Goal: Task Accomplishment & Management: Use online tool/utility

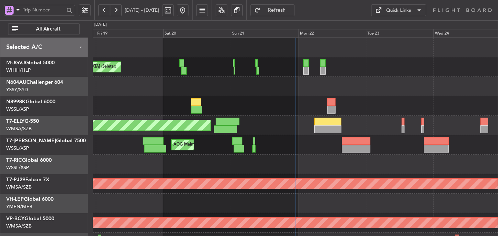
click at [205, 109] on div at bounding box center [295, 105] width 405 height 19
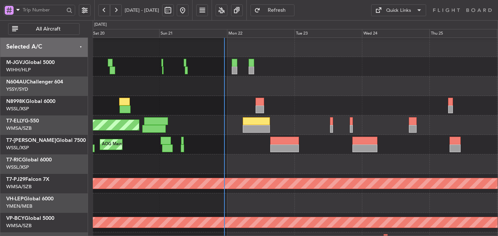
click at [196, 100] on div at bounding box center [295, 105] width 405 height 19
click at [195, 109] on div at bounding box center [295, 105] width 405 height 19
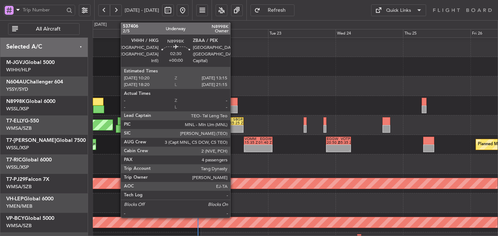
click at [234, 103] on div at bounding box center [233, 102] width 8 height 8
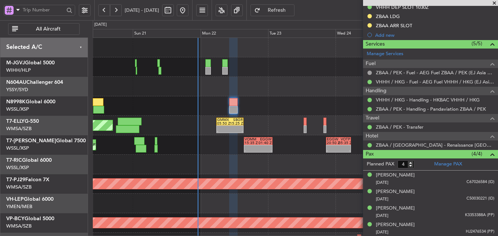
scroll to position [257, 0]
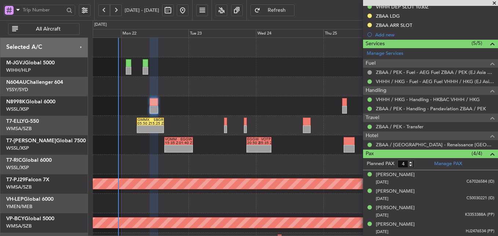
click at [209, 97] on div at bounding box center [295, 105] width 405 height 19
click at [449, 161] on link "Manage PAX" at bounding box center [448, 163] width 28 height 7
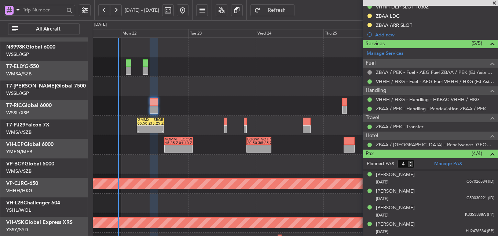
scroll to position [0, 0]
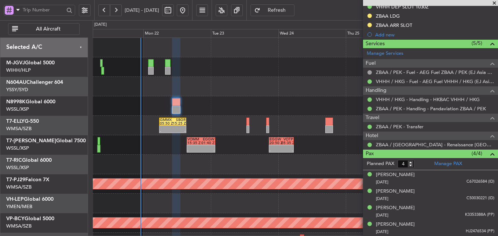
click at [315, 68] on div at bounding box center [295, 66] width 405 height 19
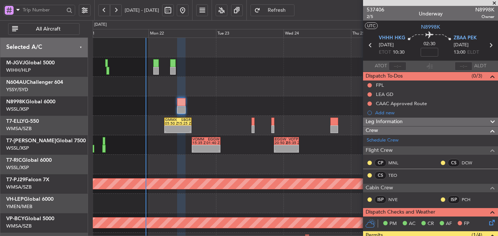
click at [498, 1] on span at bounding box center [494, 3] width 7 height 7
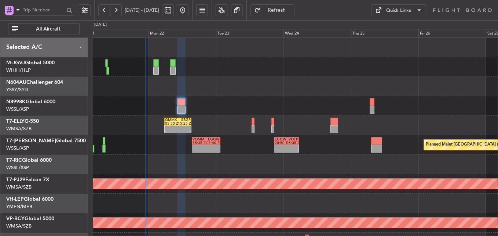
type input "0"
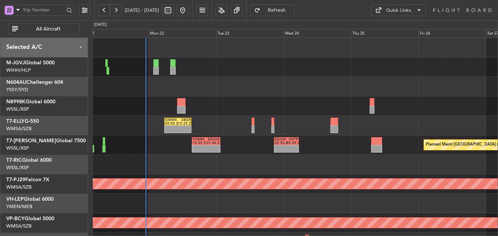
click at [259, 95] on div at bounding box center [295, 86] width 405 height 19
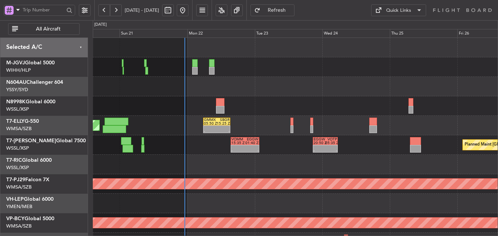
click at [191, 62] on div "[PERSON_NAME][GEOGRAPHIC_DATA] ([PERSON_NAME] Intl) [PERSON_NAME] Jakarta (Hali…" at bounding box center [295, 66] width 405 height 19
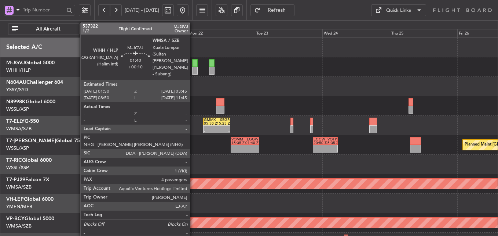
click at [194, 65] on div at bounding box center [195, 63] width 6 height 8
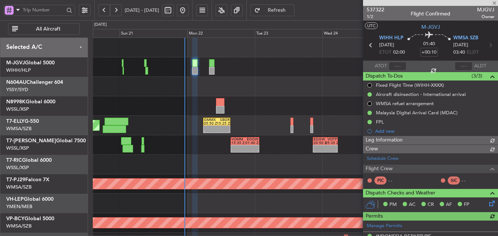
type input "[PERSON_NAME] (BTA)"
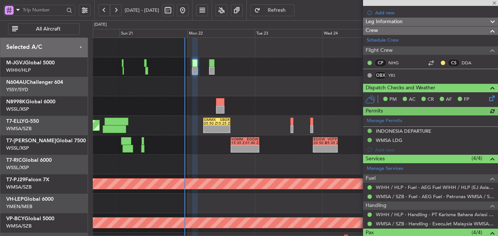
scroll to position [197, 0]
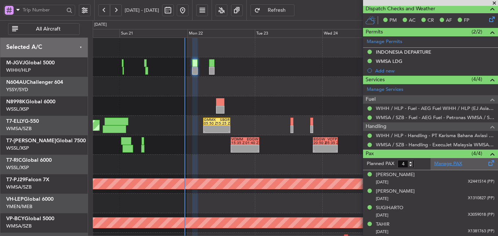
click at [449, 162] on link "Manage PAX" at bounding box center [448, 163] width 28 height 7
type input "[PERSON_NAME] (BTA)"
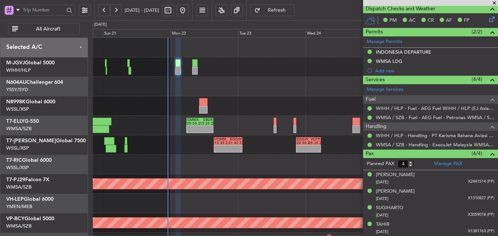
click at [240, 122] on div "- - GMMX 05:50 Z SBGR 15:25 Z Planned Maint [GEOGRAPHIC_DATA] ([GEOGRAPHIC_DATA…" at bounding box center [295, 125] width 405 height 19
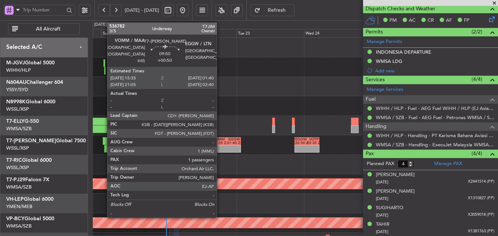
click at [220, 147] on div at bounding box center [220, 147] width 14 height 4
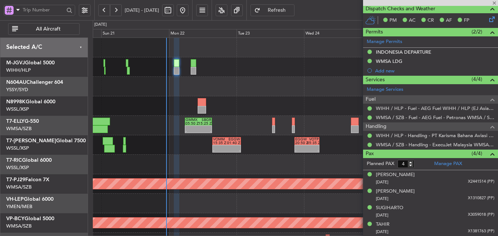
type input "+00:50"
type input "1"
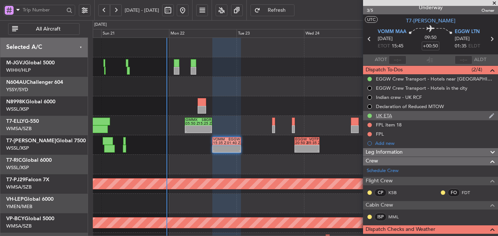
scroll to position [0, 0]
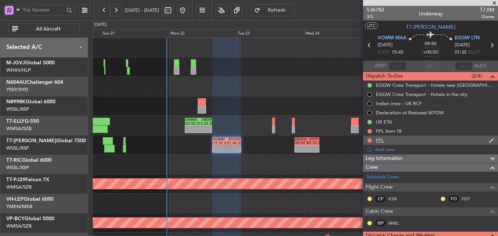
click at [388, 141] on div "FPL" at bounding box center [430, 139] width 135 height 9
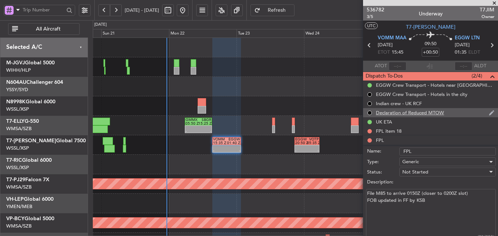
scroll to position [37, 0]
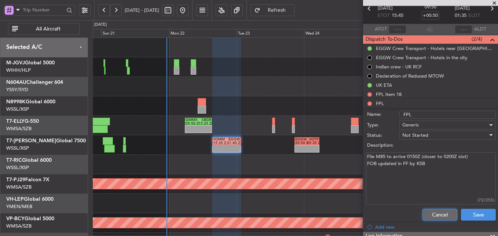
click at [430, 211] on button "Cancel" at bounding box center [440, 214] width 35 height 12
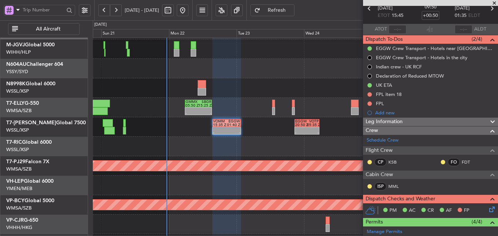
scroll to position [17, 0]
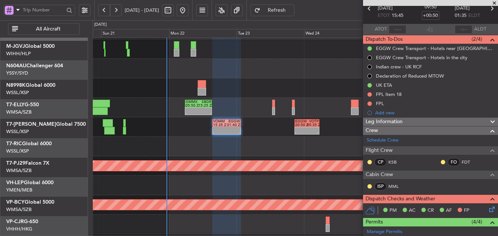
click at [251, 117] on div "- - GMMX 05:50 Z SBGR 15:25 Z Planned Maint [GEOGRAPHIC_DATA] ([GEOGRAPHIC_DATA…" at bounding box center [295, 107] width 405 height 19
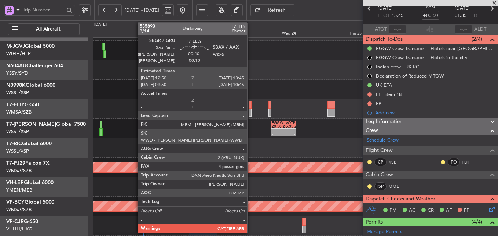
click at [251, 108] on div at bounding box center [250, 105] width 3 height 8
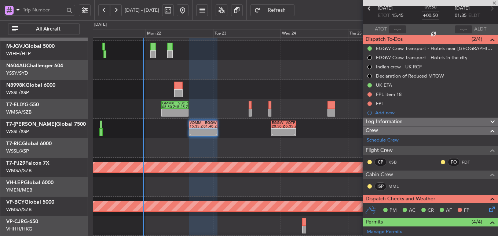
type input "-00:10"
type input "4"
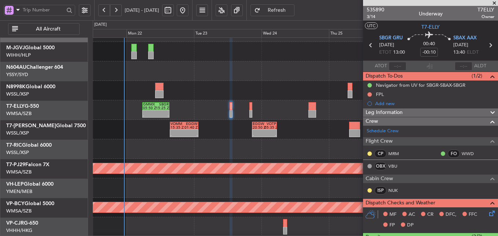
scroll to position [15, 0]
click at [229, 138] on div "Planned Maint [GEOGRAPHIC_DATA] (Seletar) - - VOMM 15:35 Z EGGW 01:40 Z - - EGG…" at bounding box center [295, 129] width 405 height 19
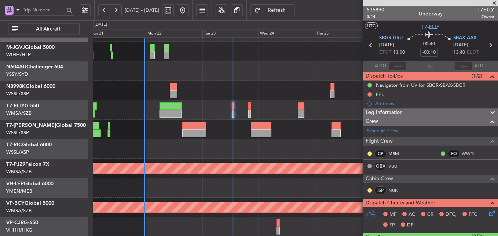
scroll to position [147, 0]
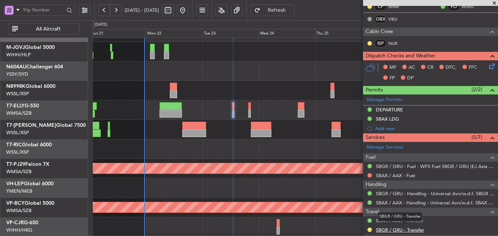
click at [396, 232] on link "SBGR / GRU - Transfer" at bounding box center [400, 229] width 48 height 6
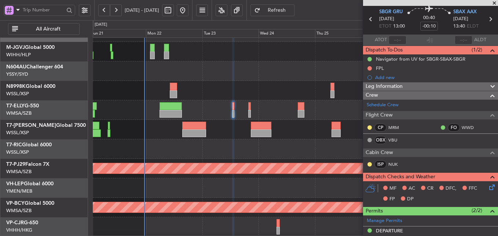
scroll to position [0, 0]
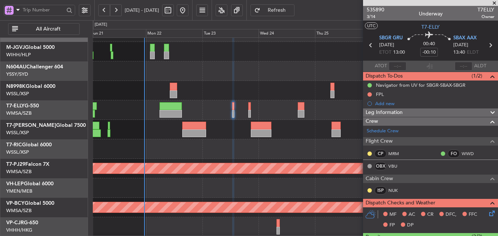
click at [208, 150] on div at bounding box center [295, 148] width 405 height 19
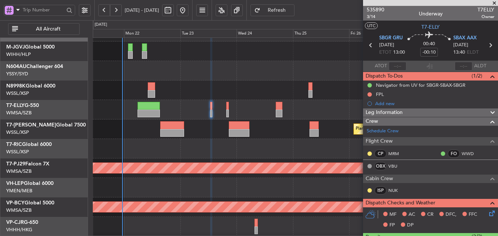
click at [230, 153] on div at bounding box center [295, 148] width 405 height 19
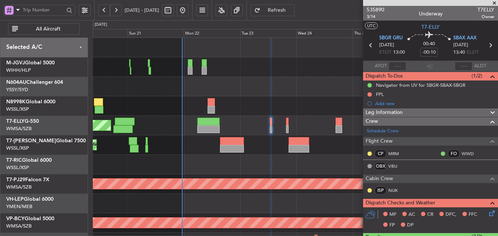
click at [238, 160] on div at bounding box center [295, 163] width 405 height 19
click at [214, 163] on div at bounding box center [295, 163] width 405 height 19
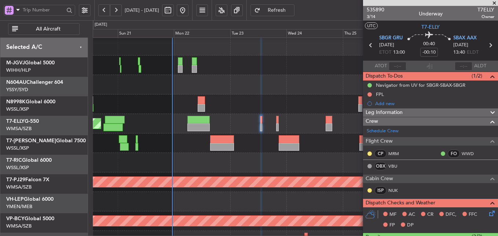
scroll to position [2, 0]
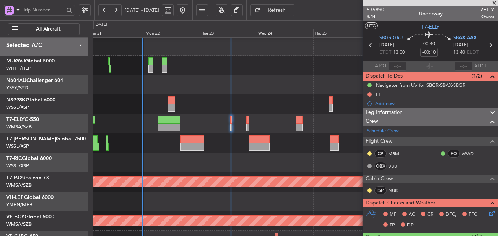
click at [236, 151] on div "Planned Maint [GEOGRAPHIC_DATA] (Seletar) AOG Maint Singapore (Seletar)" at bounding box center [295, 142] width 405 height 19
